Goal: Book appointment/travel/reservation

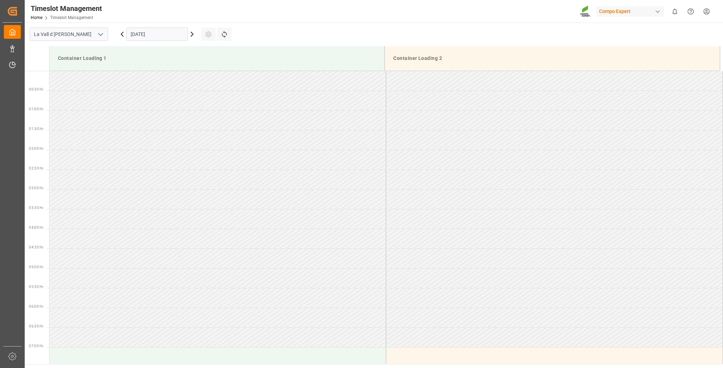
scroll to position [351, 0]
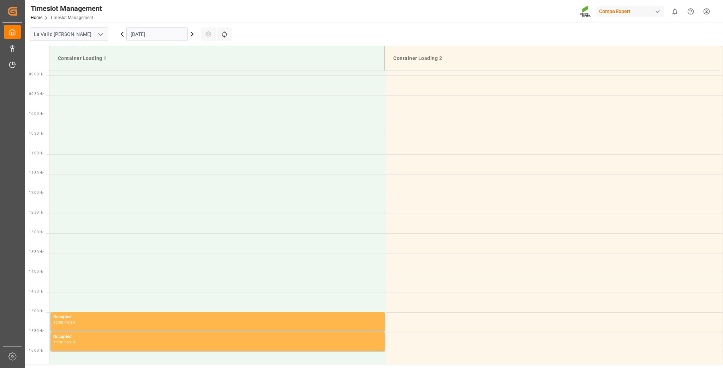
click at [156, 27] on div "[DATE]" at bounding box center [157, 34] width 88 height 23
click at [156, 35] on input "[DATE]" at bounding box center [156, 34] width 61 height 13
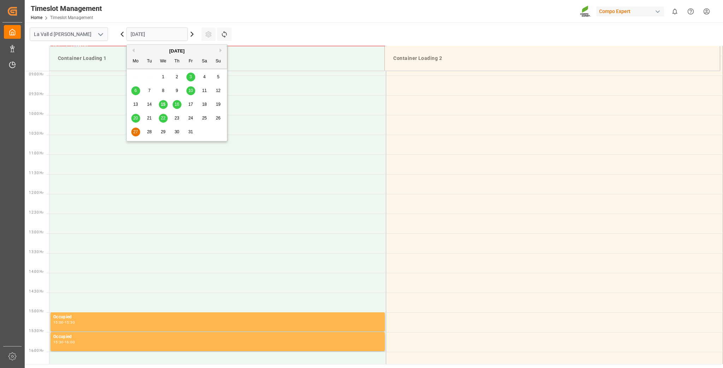
click at [165, 105] on span "15" at bounding box center [163, 104] width 5 height 5
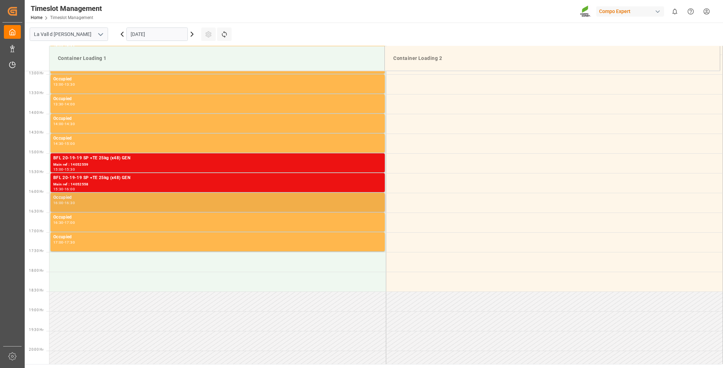
scroll to position [520, 0]
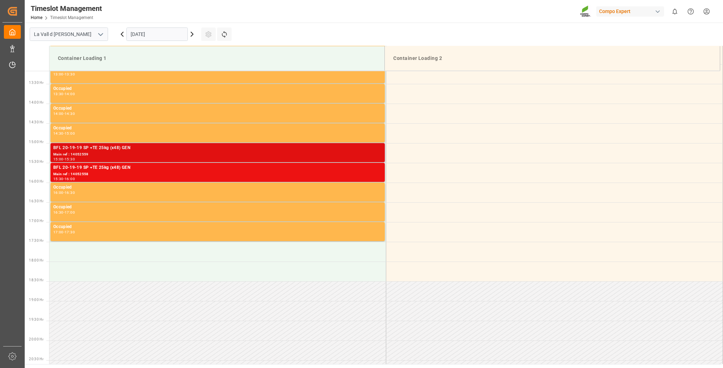
click at [73, 153] on div "Main ref : 14052559" at bounding box center [217, 155] width 329 height 6
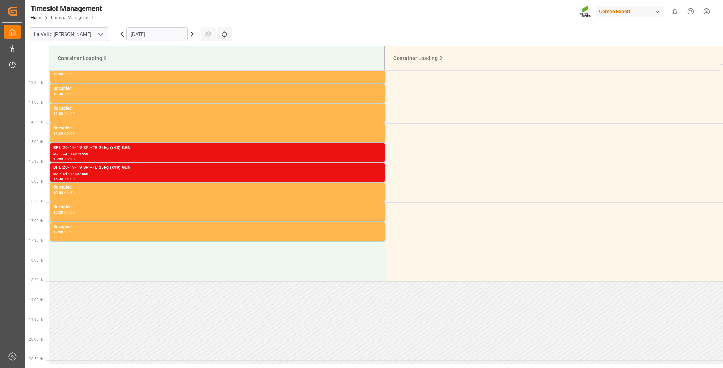
click at [93, 175] on div "Main ref : 14052558" at bounding box center [217, 174] width 329 height 6
